Goal: Information Seeking & Learning: Learn about a topic

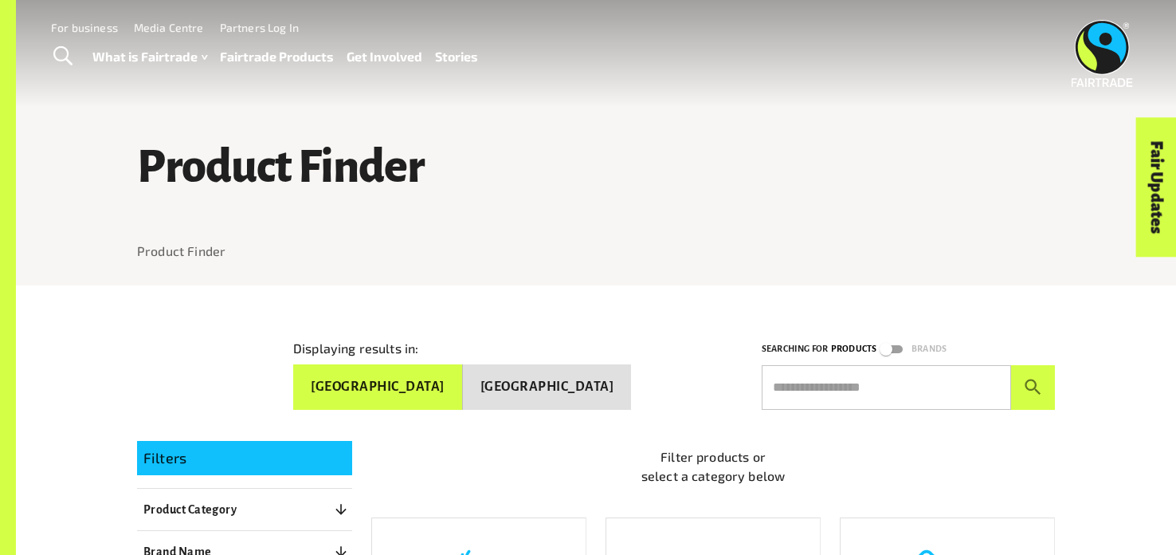
click at [47, 65] on link "Toggle Search" at bounding box center [62, 57] width 39 height 40
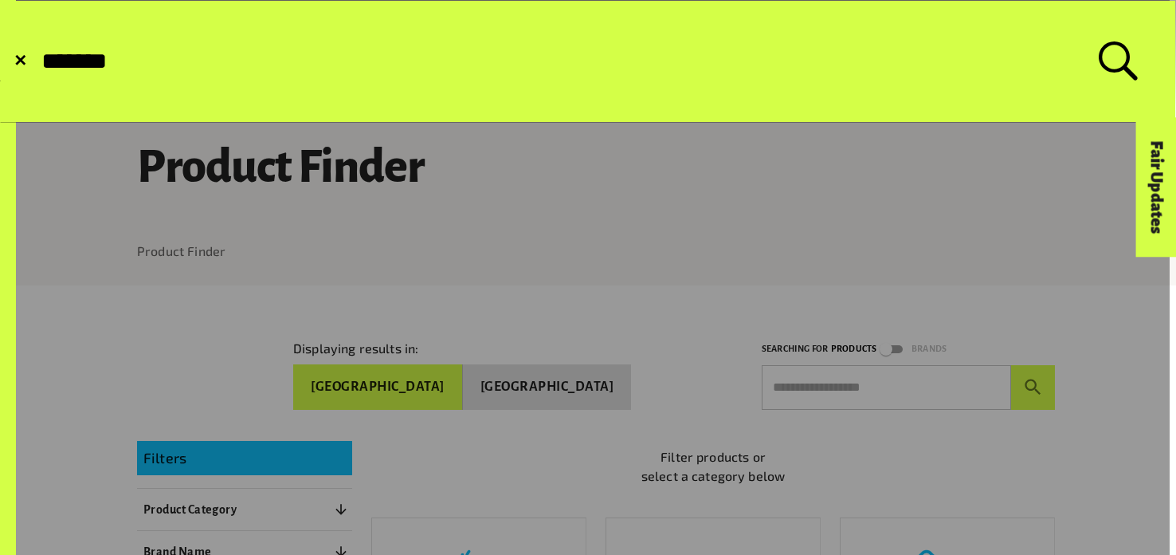
type input "*******"
click at [39, 61] on button "Submit Search" at bounding box center [39, 61] width 1 height 1
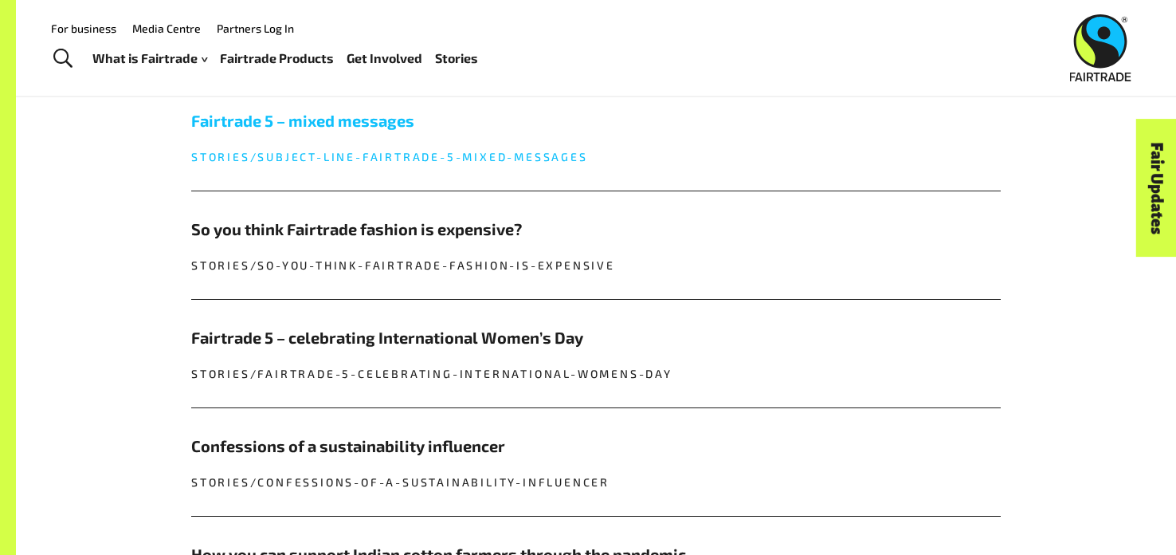
scroll to position [1213, 0]
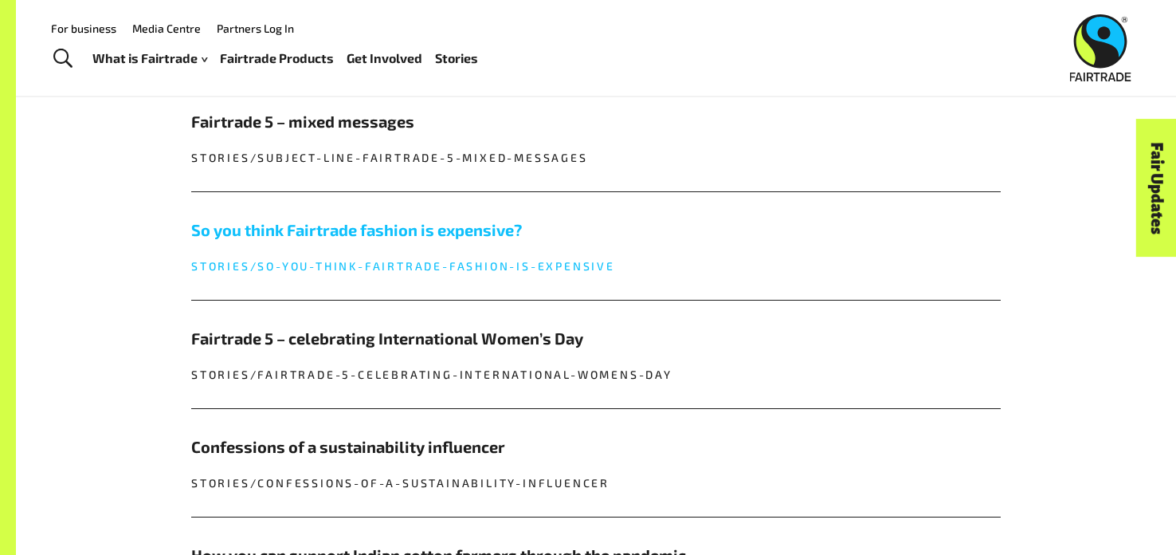
click at [484, 229] on h5 "So you think Fairtrade fashion is expensive?" at bounding box center [595, 230] width 809 height 24
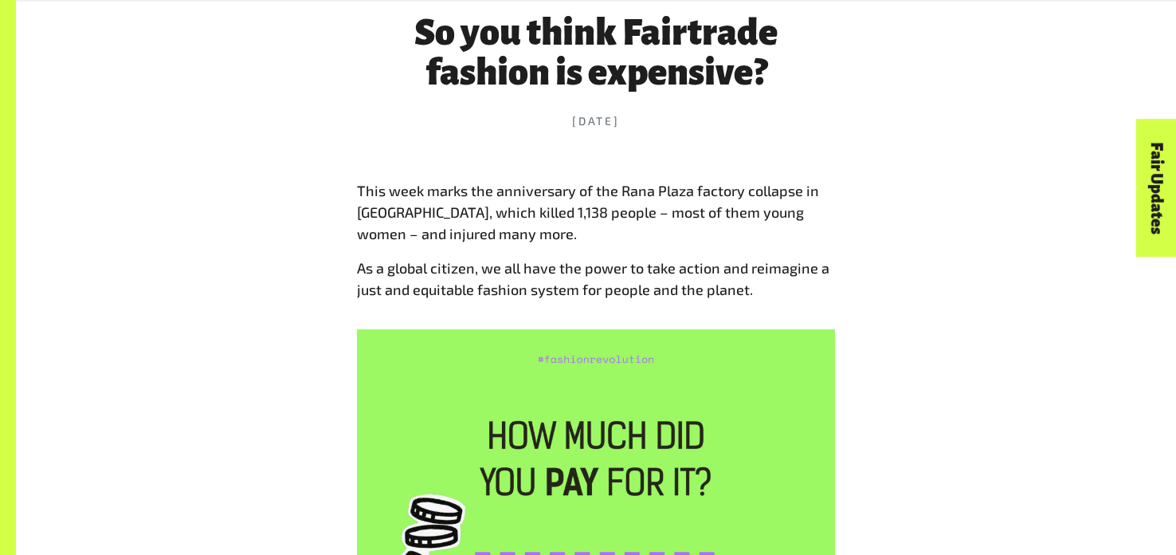
scroll to position [678, 0]
